Goal: Transaction & Acquisition: Purchase product/service

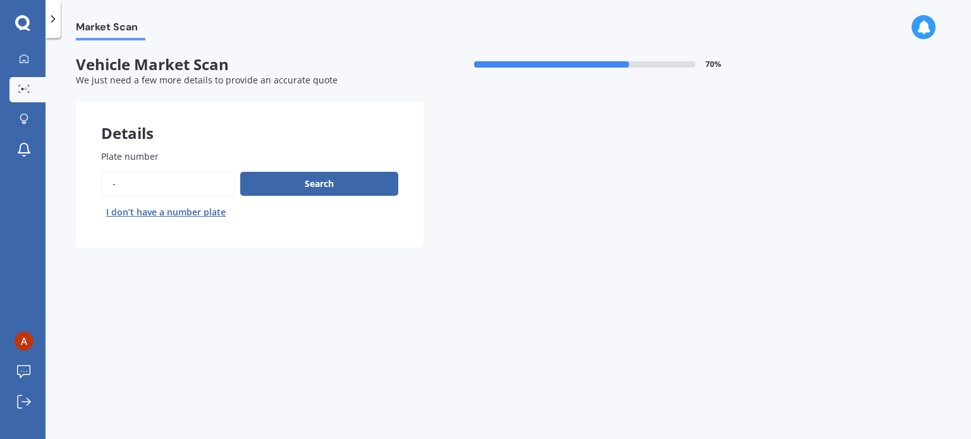
click at [124, 180] on input "Plate number" at bounding box center [168, 184] width 134 height 27
drag, startPoint x: 124, startPoint y: 183, endPoint x: 114, endPoint y: 183, distance: 9.5
click at [114, 183] on div "Search I don’t have a number plate" at bounding box center [249, 197] width 297 height 52
paste input "MCB63"
type input "MCB63"
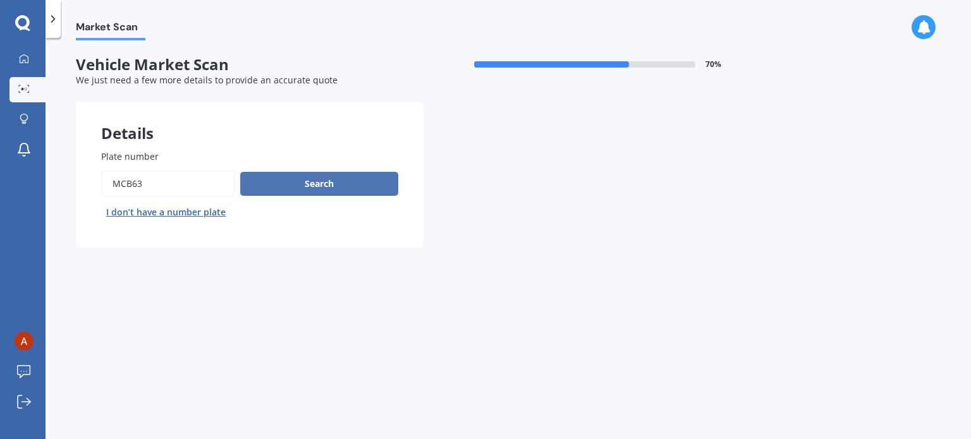
click at [316, 191] on button "Search" at bounding box center [319, 184] width 158 height 24
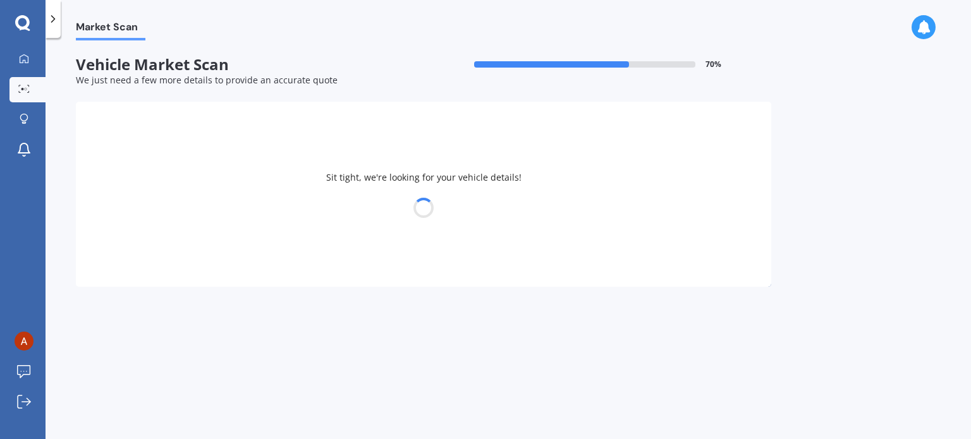
select select "TOYOTA"
select select "YARIS"
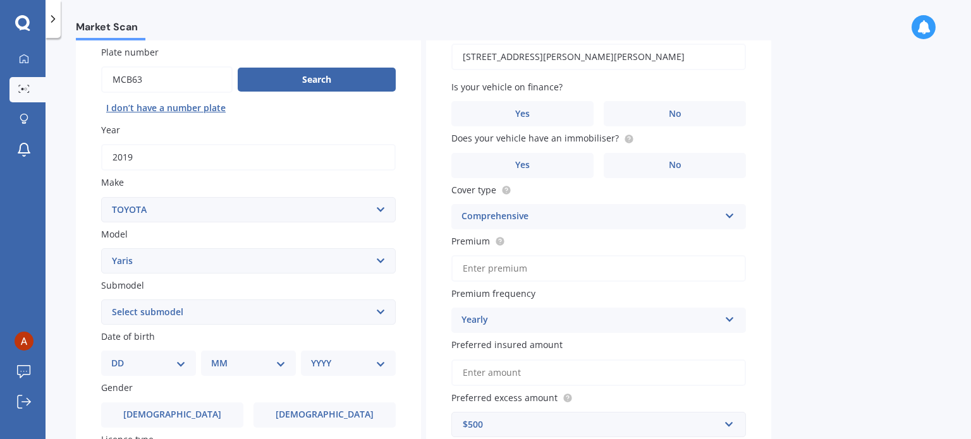
scroll to position [126, 0]
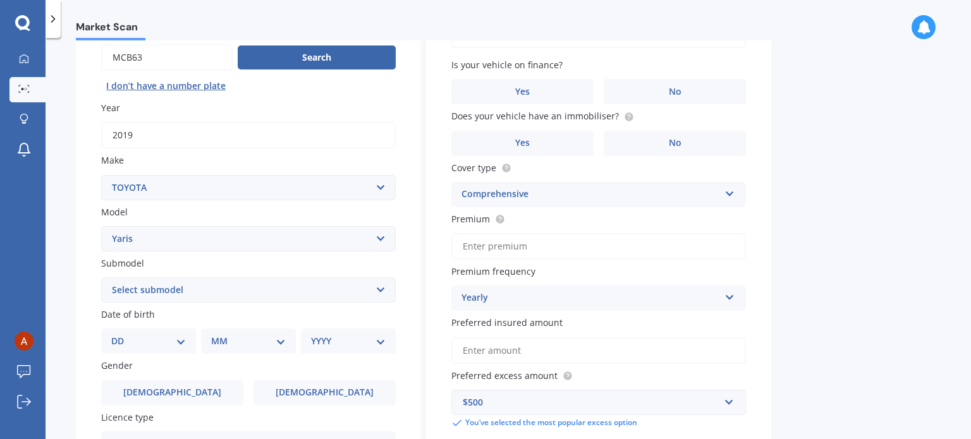
click at [377, 292] on select "Select submodel (All other) Cross 1.5 GR petrol turbo GX auto GX manual Hybrid …" at bounding box center [248, 290] width 295 height 25
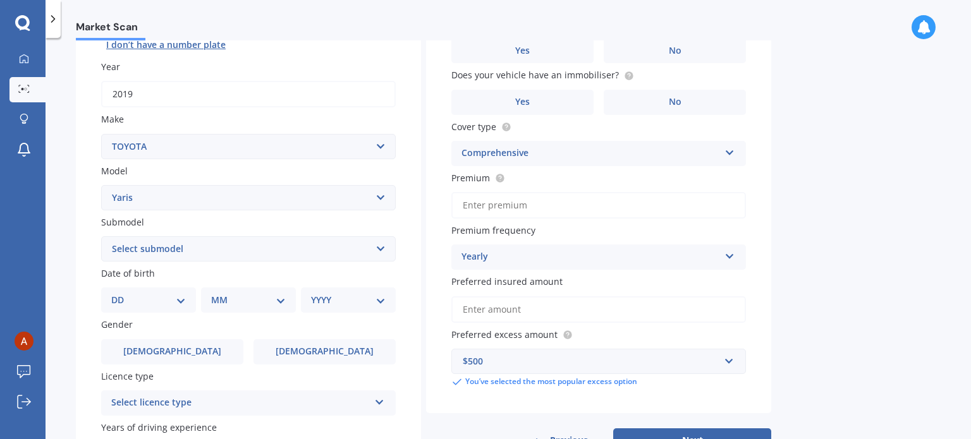
scroll to position [190, 0]
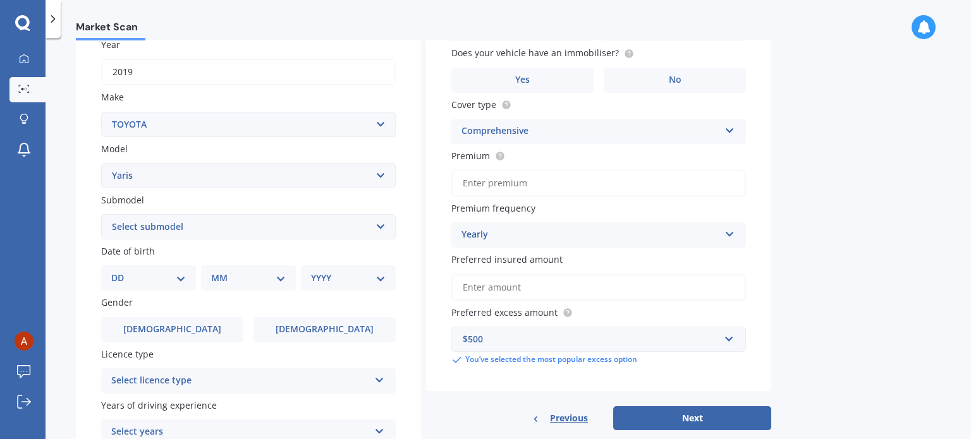
click at [380, 224] on select "Select submodel (All other) Cross 1.5 GR petrol turbo GX auto GX manual Hybrid …" at bounding box center [248, 226] width 295 height 25
select select "SX AUTO"
click at [101, 214] on select "Select submodel (All other) Cross 1.5 GR petrol turbo GX auto GX manual Hybrid …" at bounding box center [248, 226] width 295 height 25
click at [185, 280] on select "DD 01 02 03 04 05 06 07 08 09 10 11 12 13 14 15 16 17 18 19 20 21 22 23 24 25 2…" at bounding box center [148, 278] width 75 height 14
select select "07"
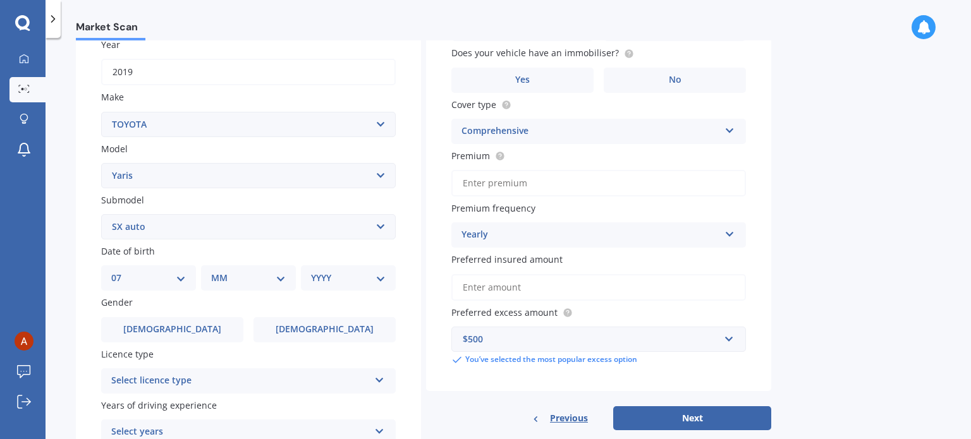
click at [121, 271] on select "DD 01 02 03 04 05 06 07 08 09 10 11 12 13 14 15 16 17 18 19 20 21 22 23 24 25 2…" at bounding box center [148, 278] width 75 height 14
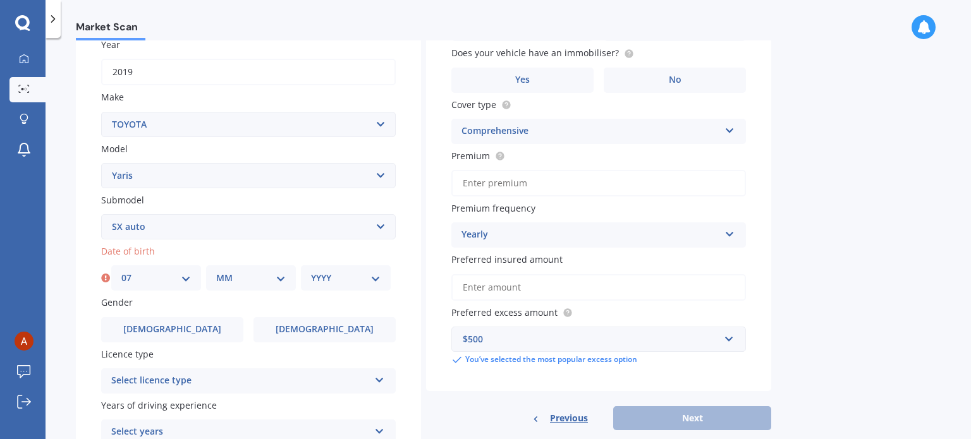
click at [285, 280] on select "MM 01 02 03 04 05 06 07 08 09 10 11 12" at bounding box center [251, 278] width 70 height 14
select select "08"
click at [216, 271] on select "MM 01 02 03 04 05 06 07 08 09 10 11 12" at bounding box center [251, 278] width 70 height 14
click at [374, 282] on select "YYYY 2025 2024 2023 2022 2021 2020 2019 2018 2017 2016 2015 2014 2013 2012 2011…" at bounding box center [346, 278] width 70 height 14
click at [186, 281] on select "DD 01 02 03 04 05 06 07 08 09 10 11 12 13 14 15 16 17 18 19 20 21 22 23 24 25 2…" at bounding box center [156, 278] width 70 height 14
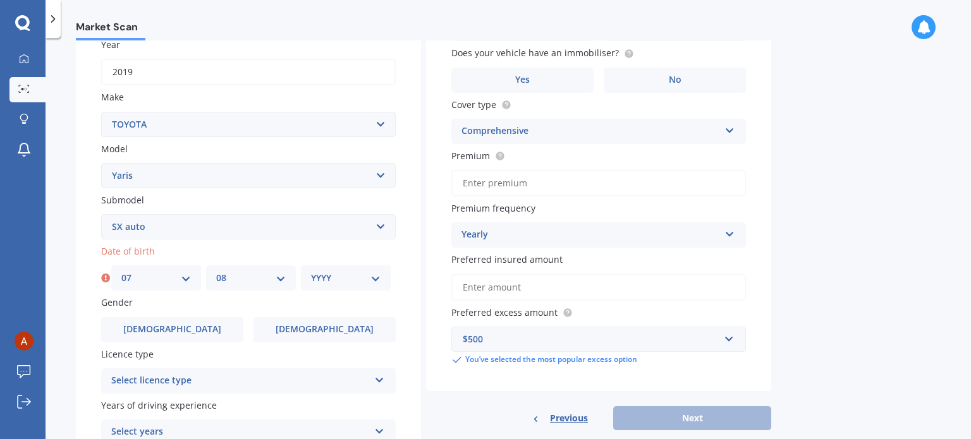
select select "08"
click at [121, 271] on select "DD 01 02 03 04 05 06 07 08 09 10 11 12 13 14 15 16 17 18 19 20 21 22 23 24 25 2…" at bounding box center [156, 278] width 70 height 14
click at [283, 279] on select "MM 01 02 03 04 05 06 07 08 09 10 11 12" at bounding box center [251, 278] width 70 height 14
select select "07"
click at [216, 271] on select "MM 01 02 03 04 05 06 07 08 09 10 11 12" at bounding box center [251, 278] width 70 height 14
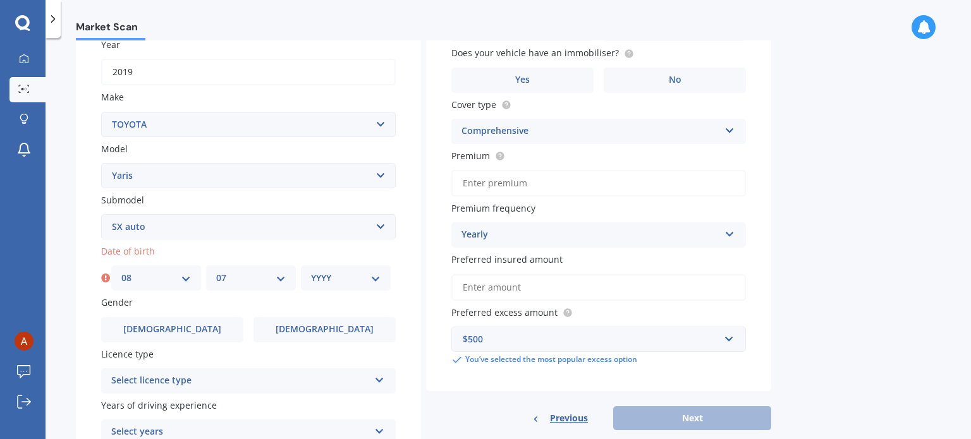
click at [372, 278] on select "YYYY 2025 2024 2023 2022 2021 2020 2019 2018 2017 2016 2015 2014 2013 2012 2011…" at bounding box center [346, 278] width 70 height 14
select select "1981"
click at [311, 271] on select "YYYY 2025 2024 2023 2022 2021 2020 2019 2018 2017 2016 2015 2014 2013 2012 2011…" at bounding box center [346, 278] width 70 height 14
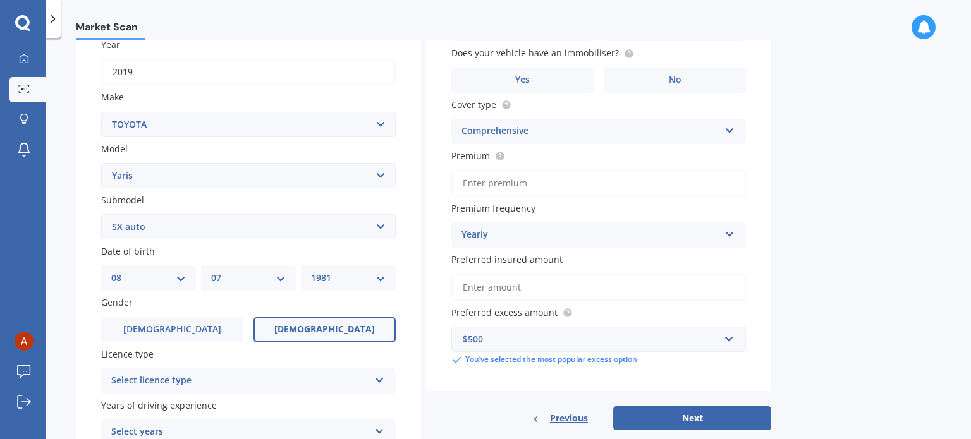
click at [314, 332] on span "[DEMOGRAPHIC_DATA]" at bounding box center [324, 329] width 101 height 11
click at [0, 0] on input "[DEMOGRAPHIC_DATA]" at bounding box center [0, 0] width 0 height 0
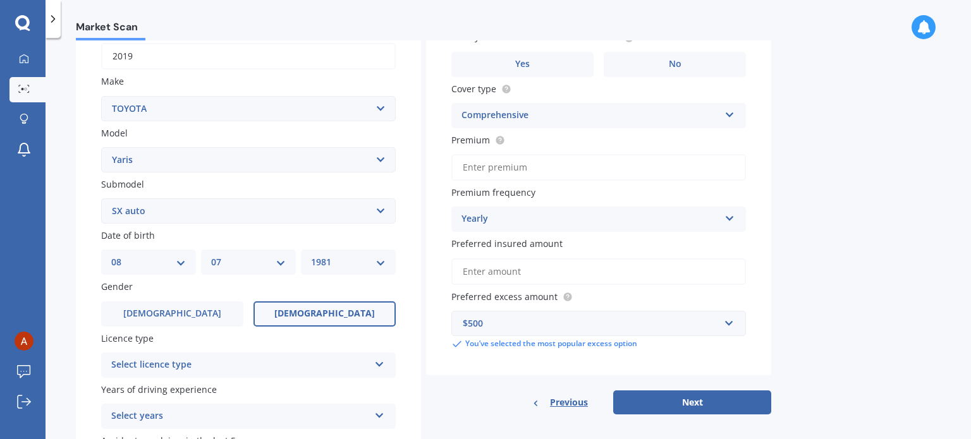
scroll to position [253, 0]
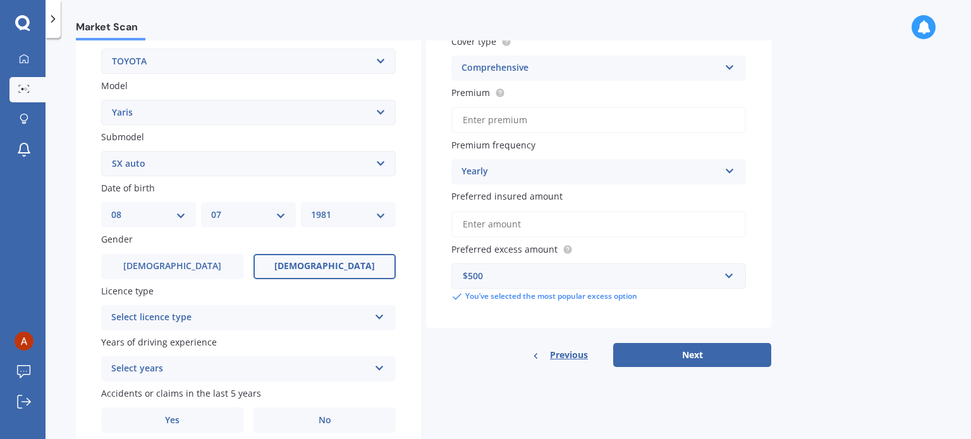
click at [383, 312] on icon at bounding box center [379, 314] width 11 height 9
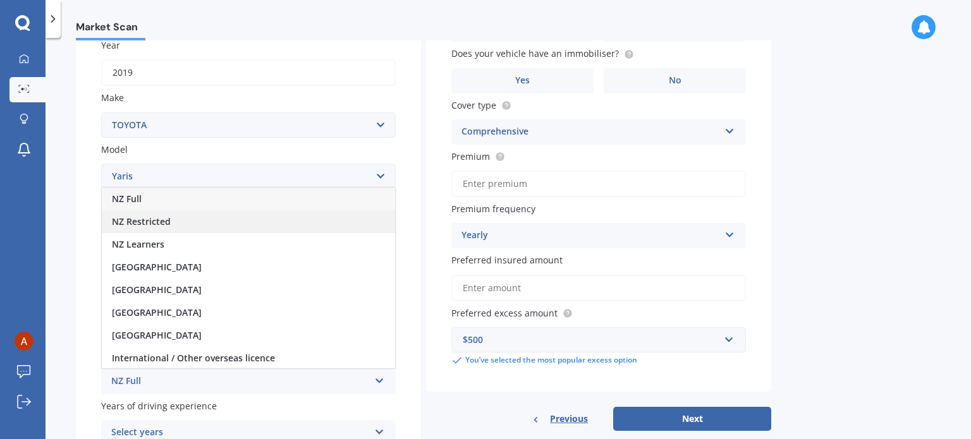
scroll to position [190, 0]
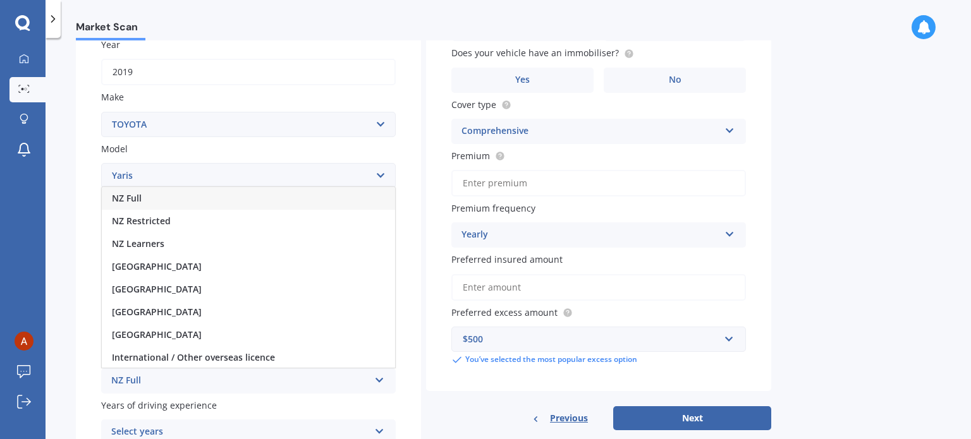
click at [137, 202] on span "NZ Full" at bounding box center [127, 198] width 30 height 12
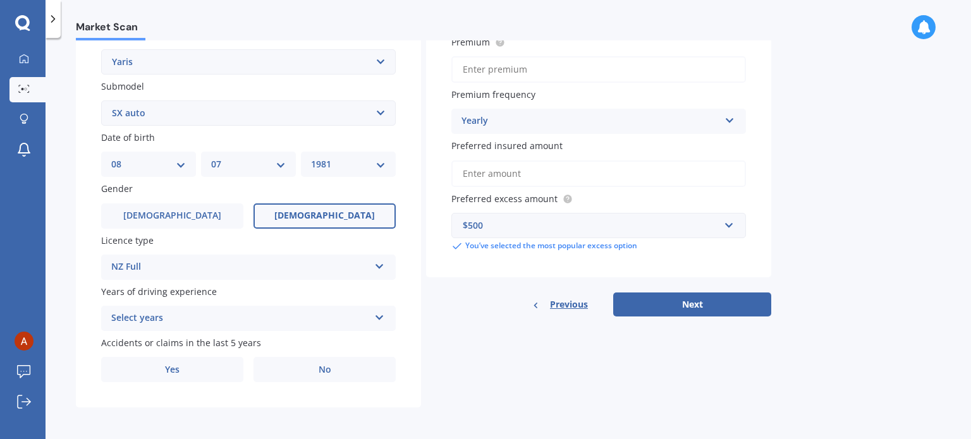
scroll to position [305, 0]
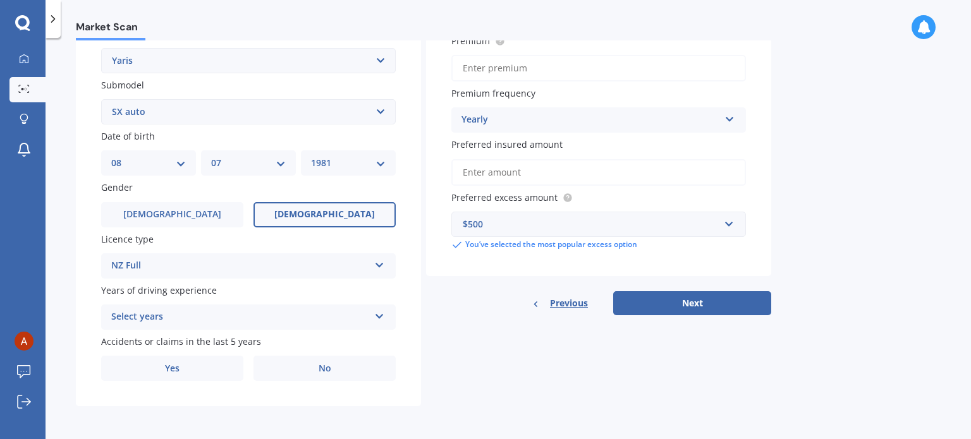
click at [376, 319] on icon at bounding box center [379, 314] width 11 height 9
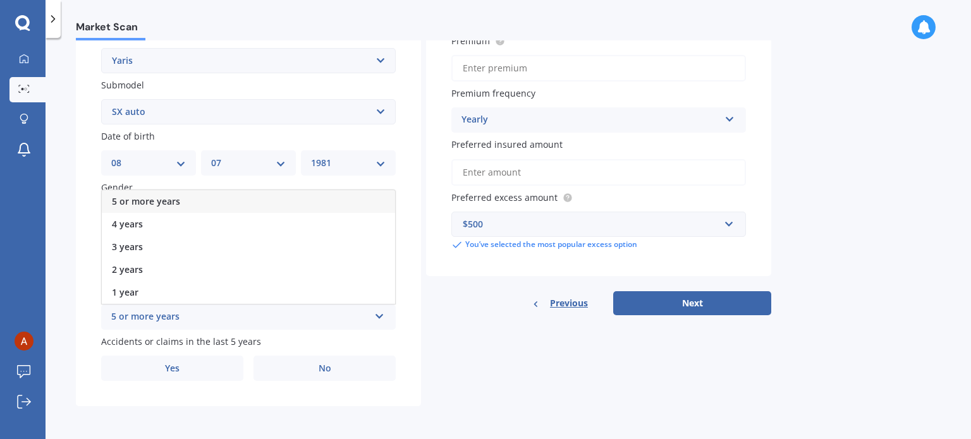
click at [148, 207] on div "5 or more years" at bounding box center [248, 201] width 293 height 23
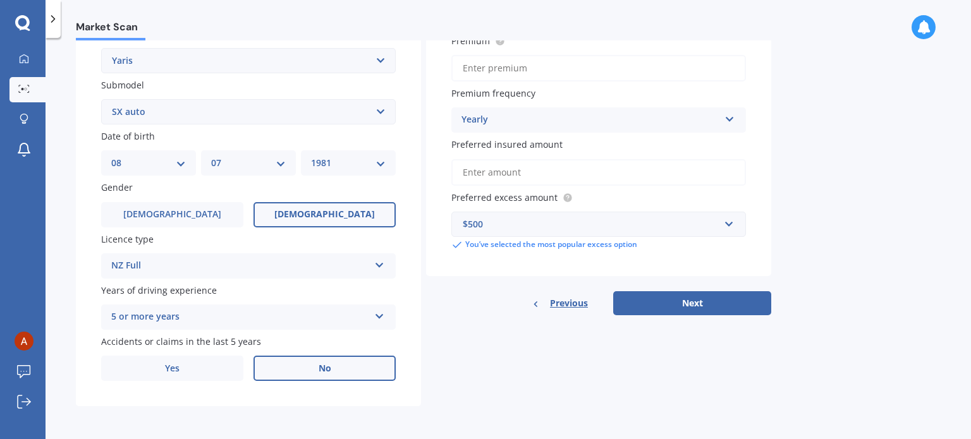
click at [346, 376] on label "No" at bounding box center [325, 368] width 142 height 25
click at [0, 0] on input "No" at bounding box center [0, 0] width 0 height 0
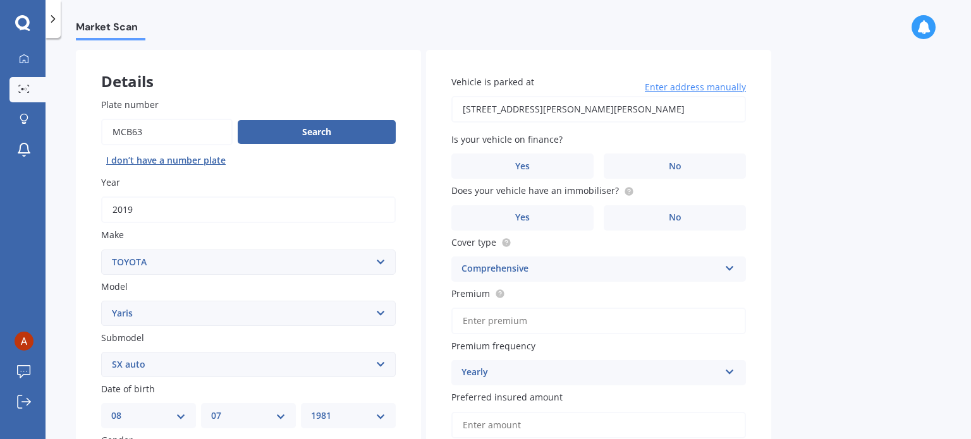
scroll to position [0, 0]
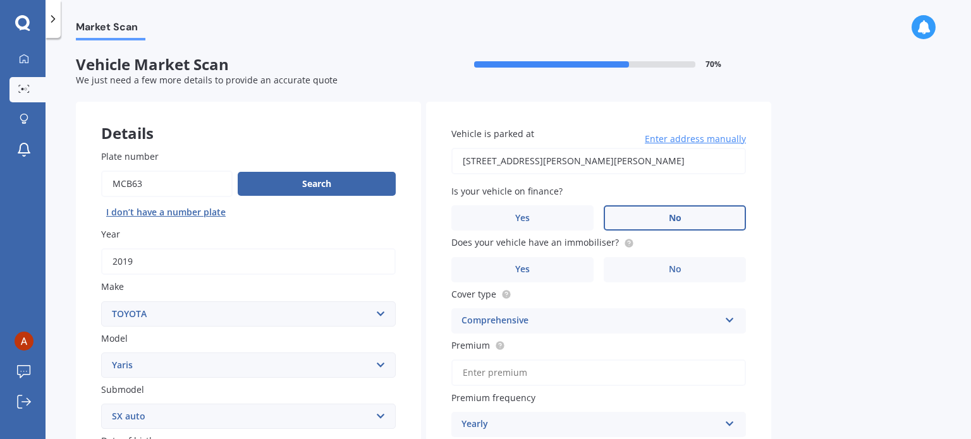
click at [683, 218] on label "No" at bounding box center [675, 217] width 142 height 25
click at [0, 0] on input "No" at bounding box center [0, 0] width 0 height 0
click at [651, 273] on label "No" at bounding box center [675, 269] width 142 height 25
click at [0, 0] on input "No" at bounding box center [0, 0] width 0 height 0
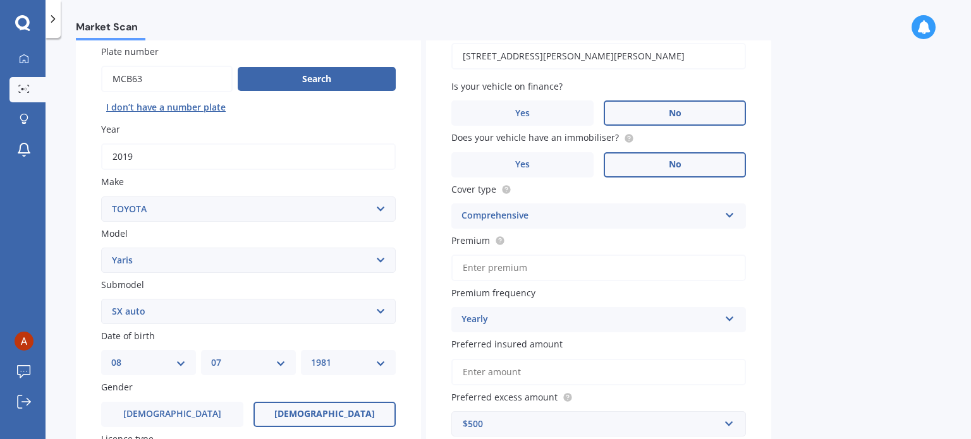
scroll to position [126, 0]
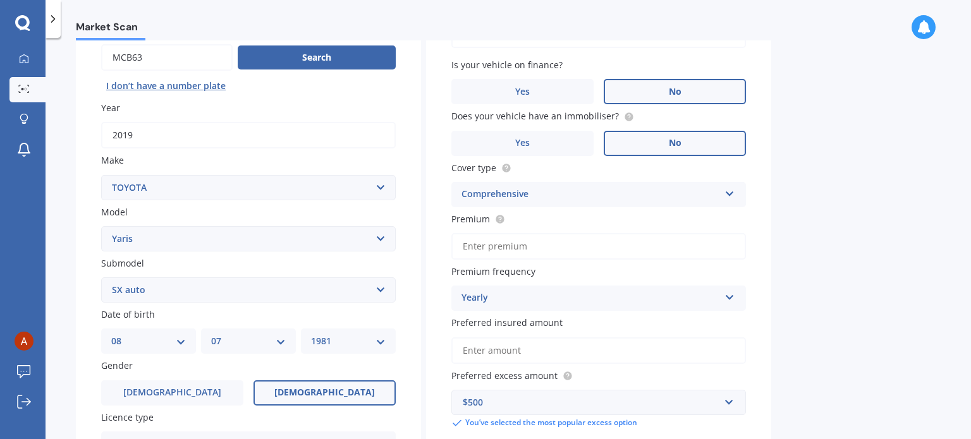
click at [499, 245] on input "Premium" at bounding box center [598, 246] width 295 height 27
click at [481, 240] on input "Premium" at bounding box center [598, 246] width 295 height 27
paste input "$817.00"
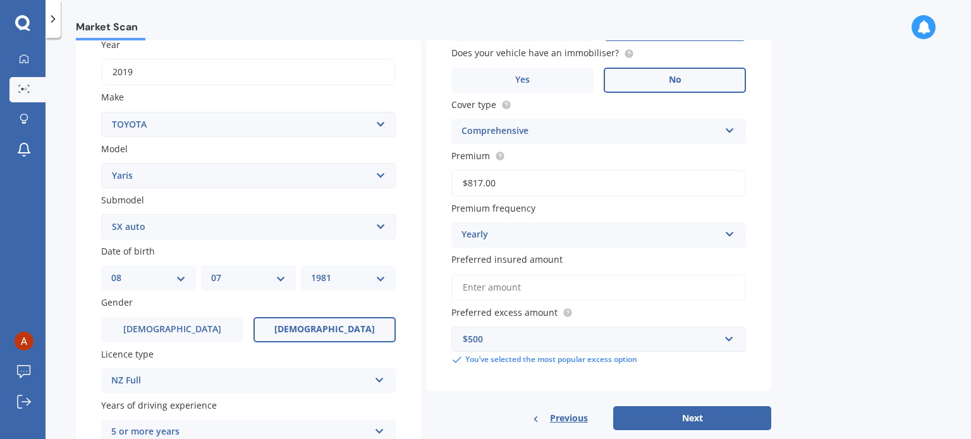
type input "$817.00"
click at [519, 288] on input "Preferred insured amount" at bounding box center [598, 287] width 295 height 27
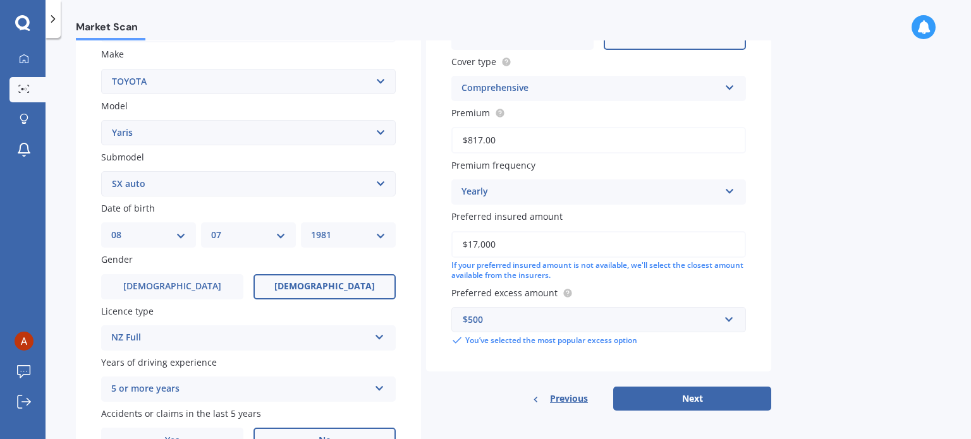
scroll to position [305, 0]
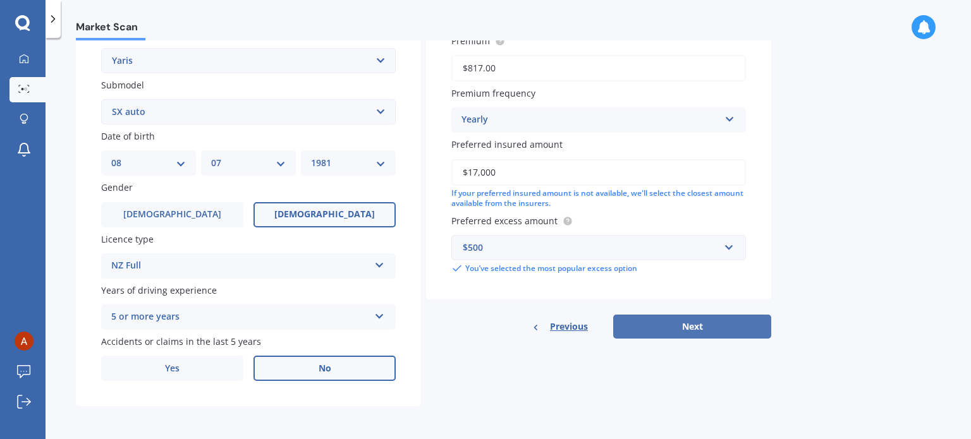
type input "$17,000"
click at [707, 331] on button "Next" at bounding box center [692, 327] width 158 height 24
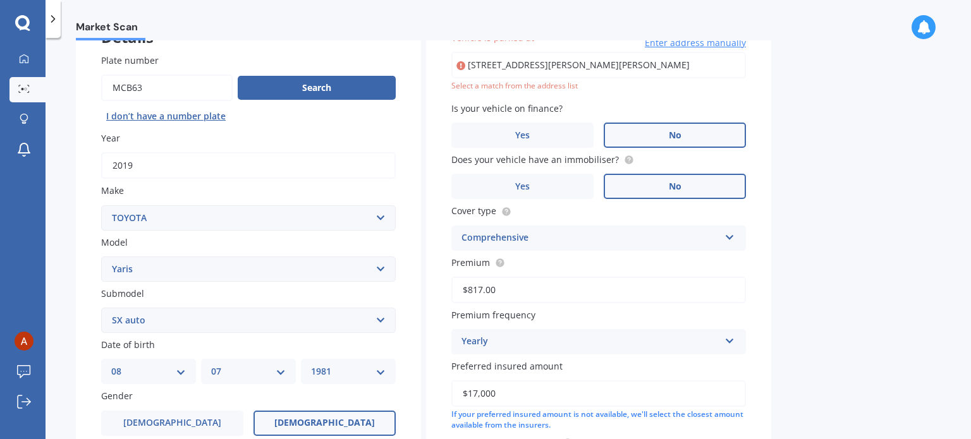
scroll to position [86, 0]
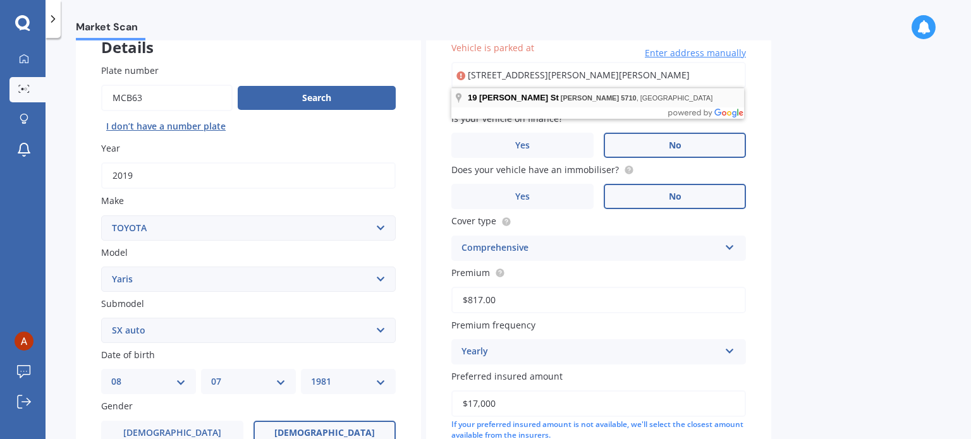
type input "[STREET_ADDRESS][PERSON_NAME][PERSON_NAME]"
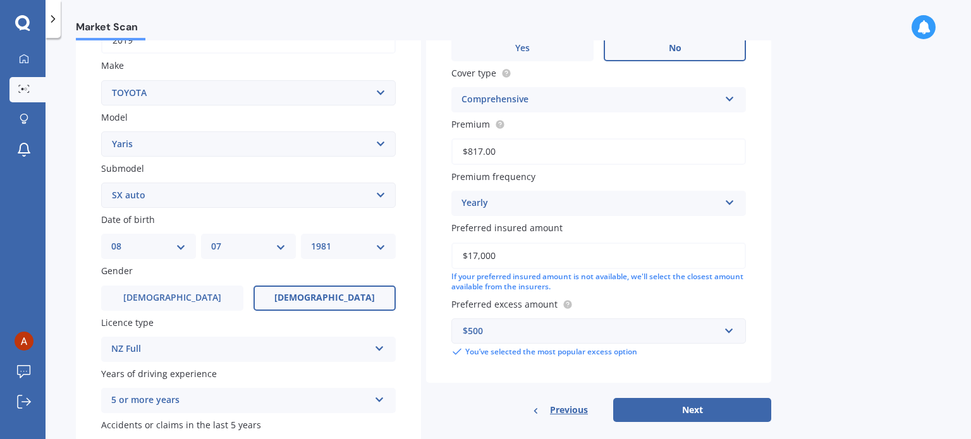
scroll to position [276, 0]
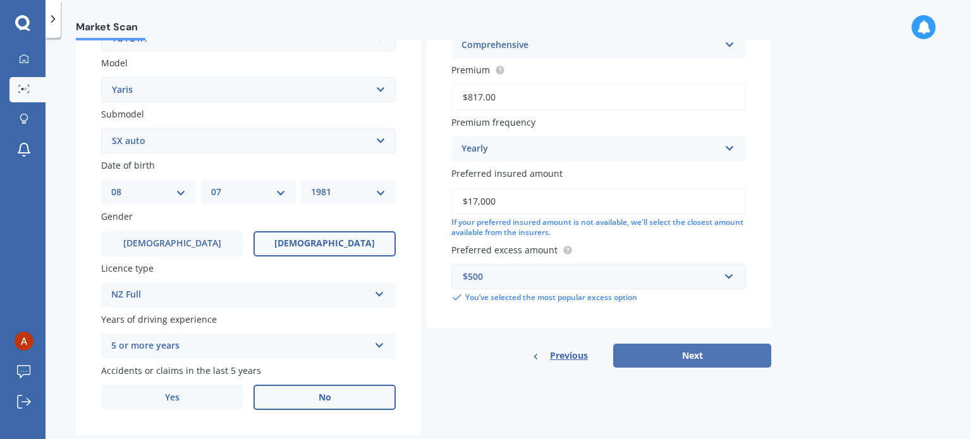
click at [686, 355] on button "Next" at bounding box center [692, 356] width 158 height 24
select select "08"
select select "07"
select select "1981"
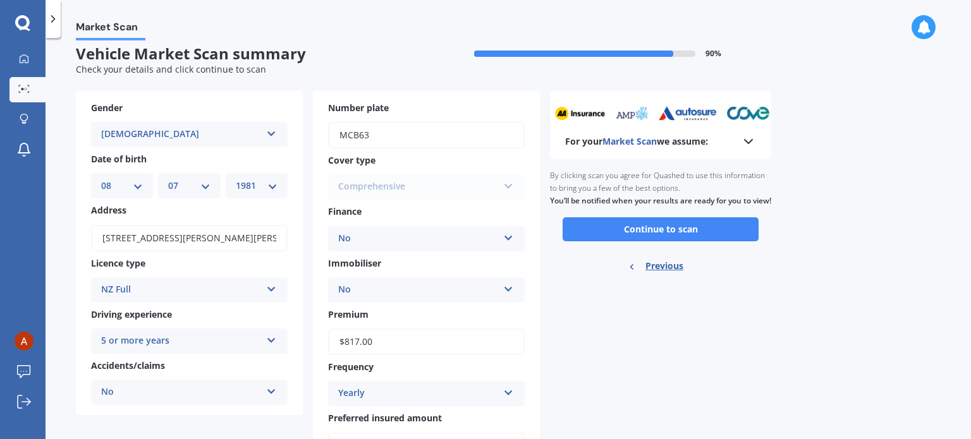
scroll to position [0, 0]
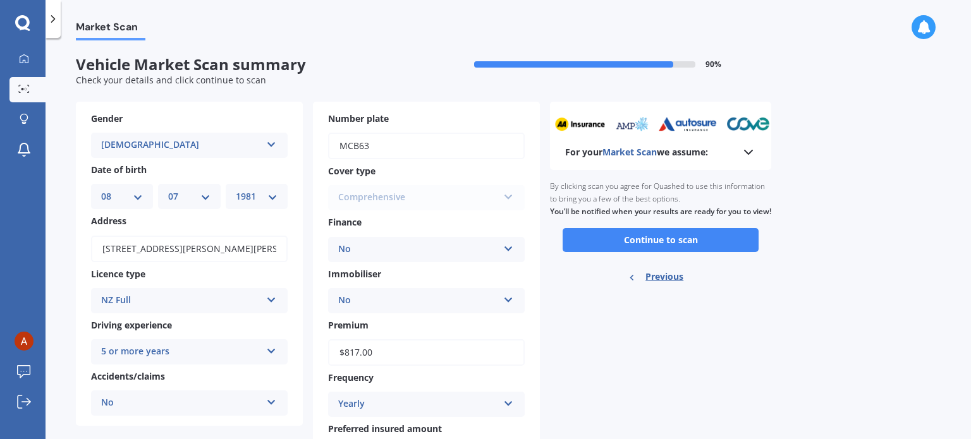
click at [753, 153] on icon at bounding box center [748, 152] width 15 height 15
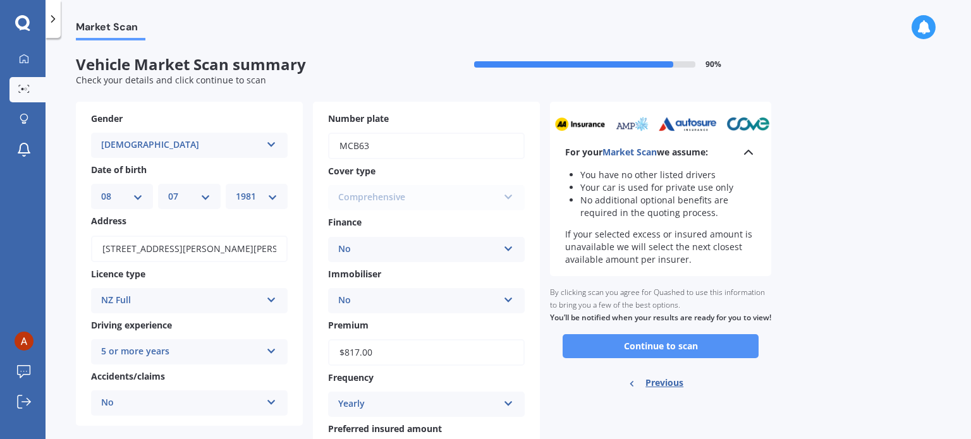
click at [645, 359] on button "Continue to scan" at bounding box center [661, 346] width 196 height 24
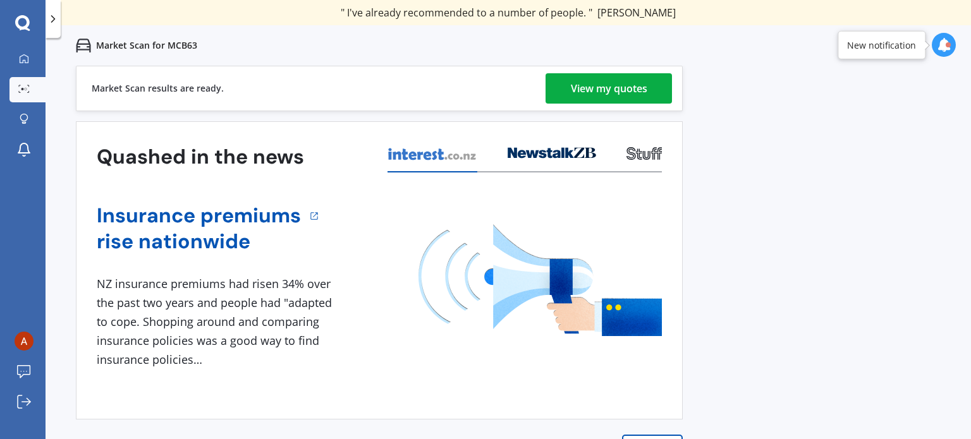
click at [611, 91] on div "View my quotes" at bounding box center [609, 88] width 77 height 30
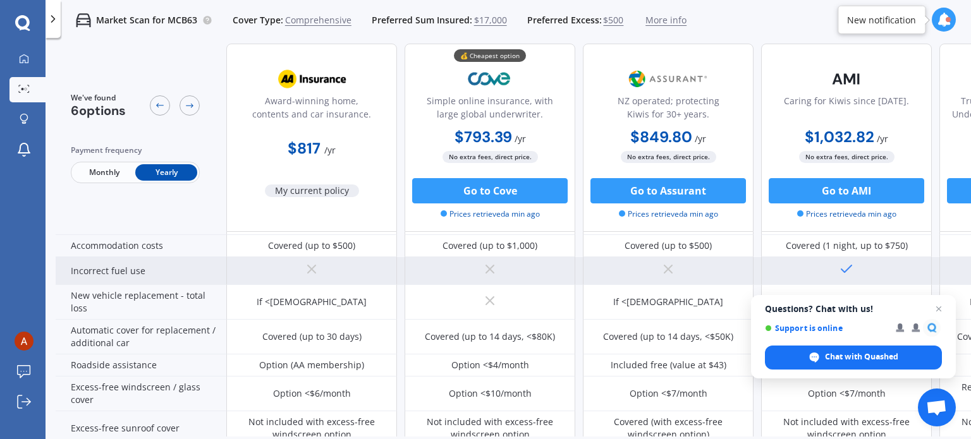
scroll to position [379, 0]
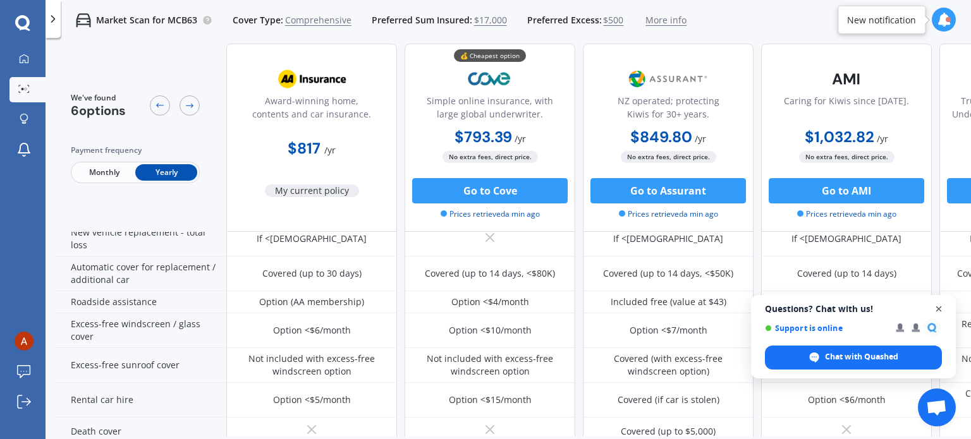
click at [940, 310] on span "Close chat" at bounding box center [939, 310] width 16 height 16
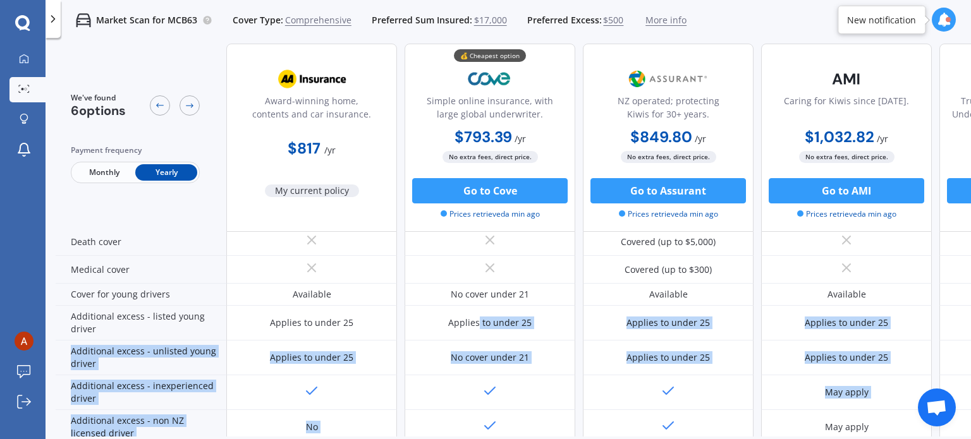
scroll to position [683, 0]
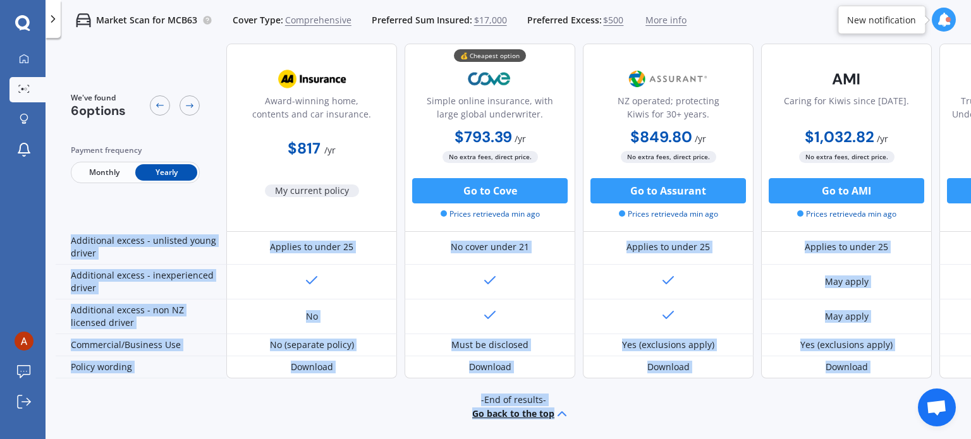
drag, startPoint x: 480, startPoint y: 437, endPoint x: 579, endPoint y: 453, distance: 100.0
click at [579, 439] on html "We are experiencing high volume of Market Scans . Just a heads up we will have …" at bounding box center [485, 219] width 971 height 439
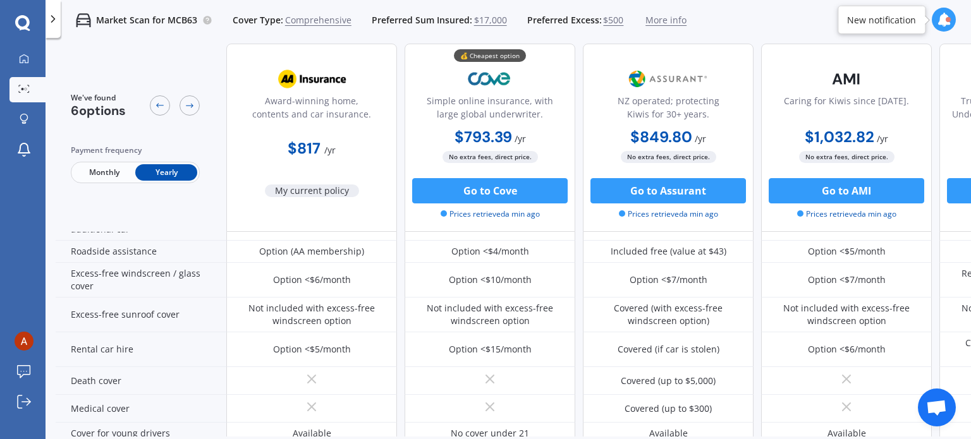
scroll to position [114, 0]
